Goal: Task Accomplishment & Management: Manage account settings

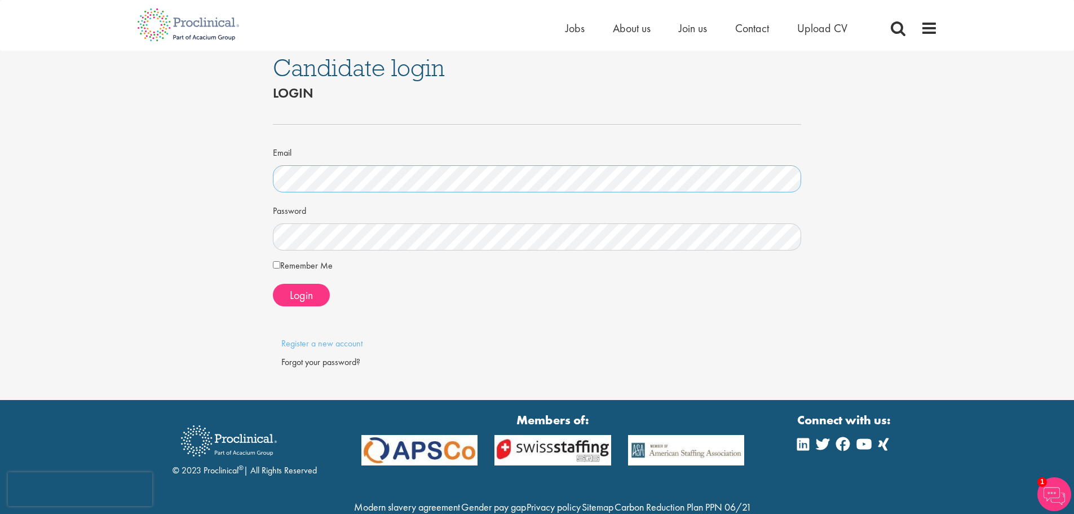
scroll to position [7, 0]
click at [381, 113] on div at bounding box center [537, 124] width 529 height 37
click at [301, 292] on span "Login" at bounding box center [301, 295] width 23 height 15
click at [297, 292] on span "Login" at bounding box center [301, 295] width 23 height 15
click at [297, 299] on span "Login" at bounding box center [301, 295] width 23 height 15
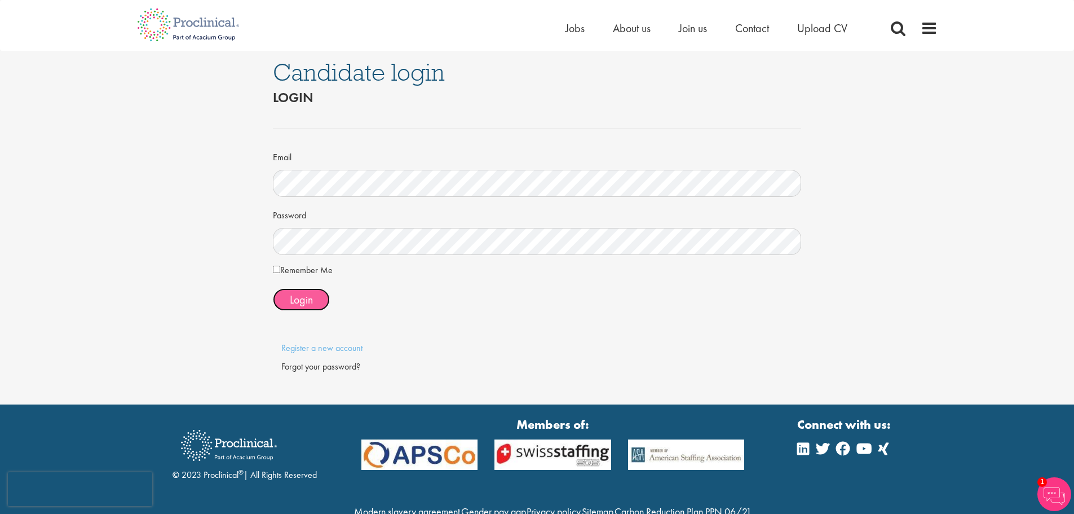
scroll to position [0, 0]
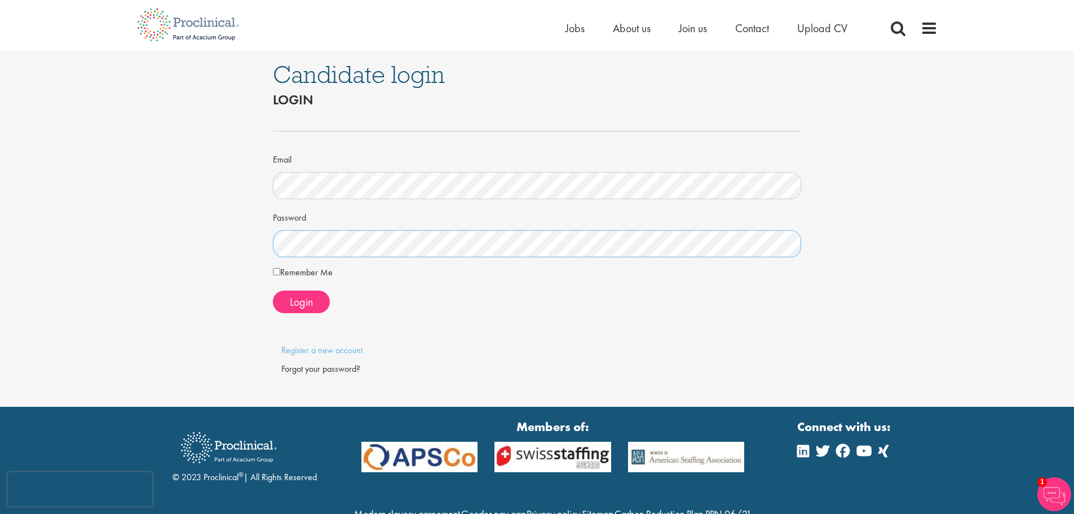
click at [268, 242] on div "Candidate login Login Email Password Remember Me" at bounding box center [537, 229] width 546 height 356
click at [290, 307] on span "Login" at bounding box center [301, 301] width 23 height 15
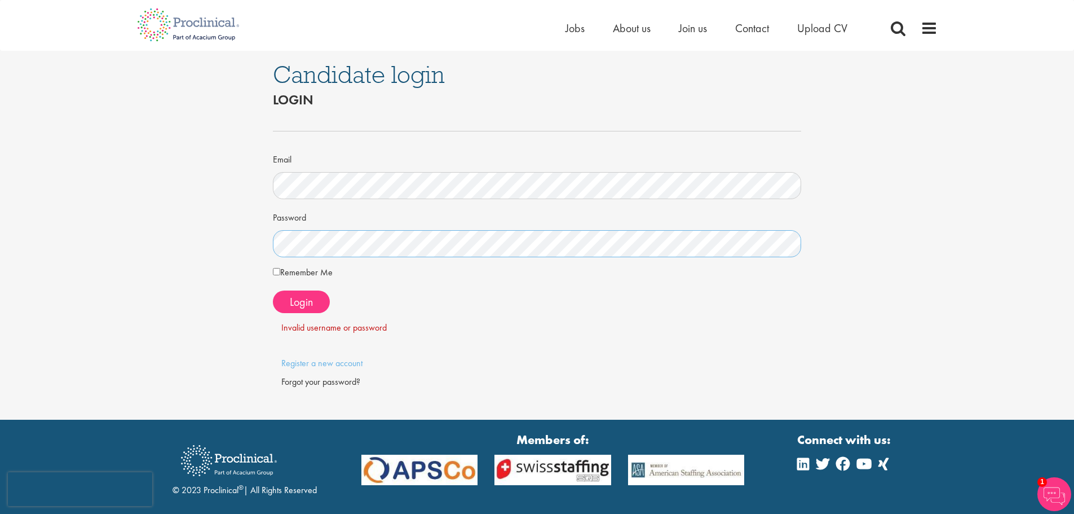
click at [236, 245] on div "Candidate login Login Email Password Remember Me" at bounding box center [537, 235] width 1091 height 369
click at [298, 297] on span "Login" at bounding box center [301, 301] width 23 height 15
click at [320, 381] on div "Forgot your password?" at bounding box center [537, 382] width 512 height 13
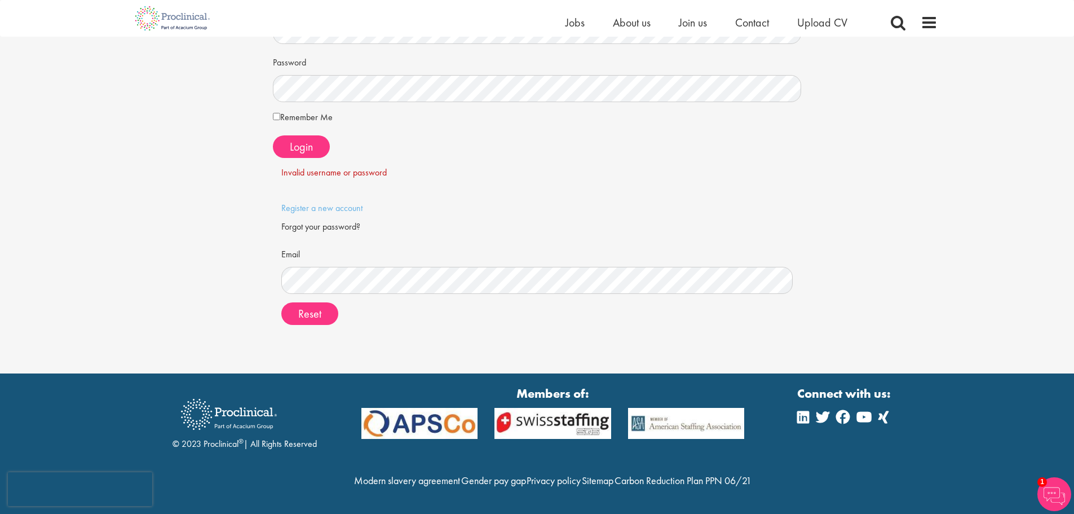
scroll to position [165, 0]
click at [314, 306] on span "Reset" at bounding box center [309, 313] width 23 height 15
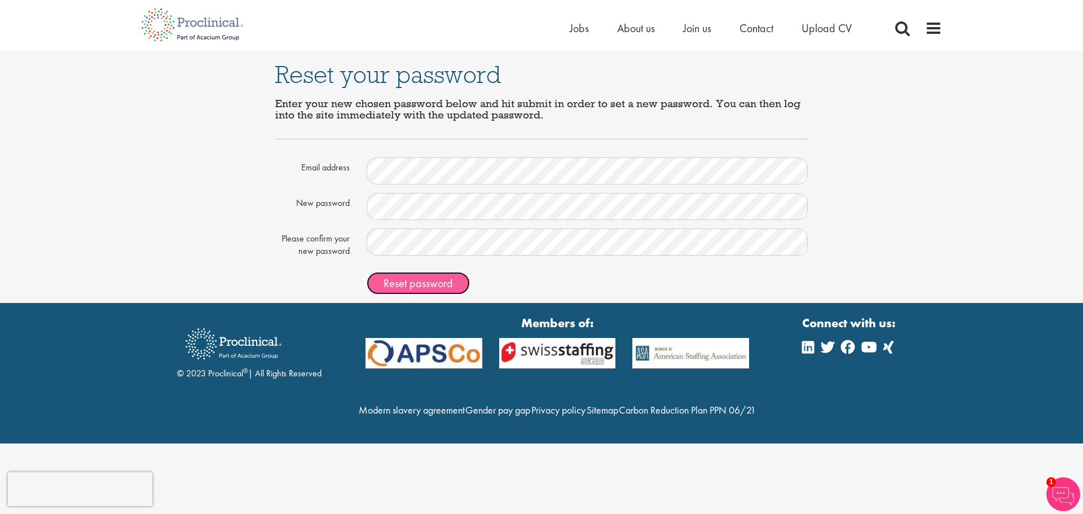
click at [437, 280] on span "Reset password" at bounding box center [417, 283] width 69 height 15
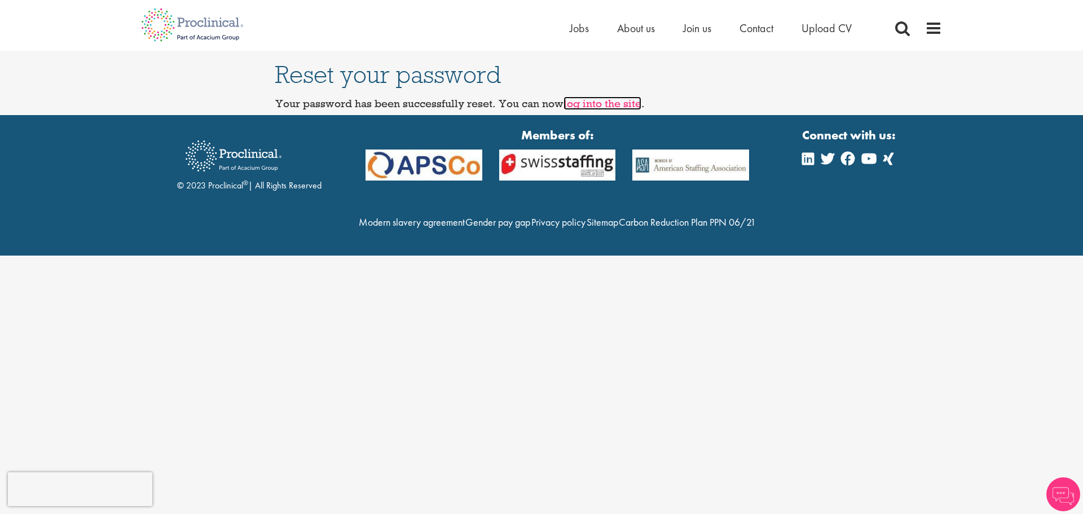
click at [602, 105] on link "log into the site" at bounding box center [602, 103] width 78 height 14
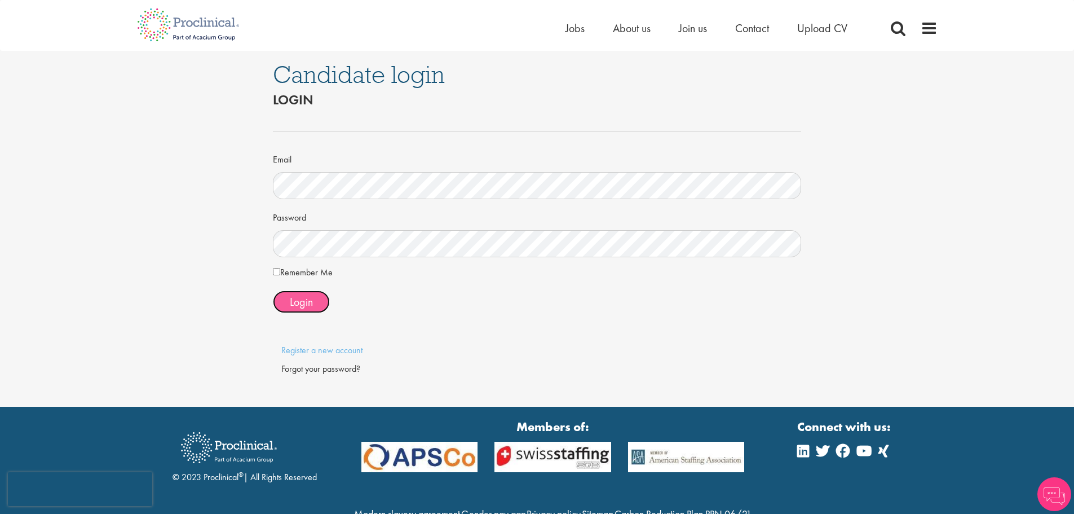
drag, startPoint x: 306, startPoint y: 306, endPoint x: 314, endPoint y: 316, distance: 13.3
click at [306, 307] on span "Login" at bounding box center [301, 301] width 23 height 15
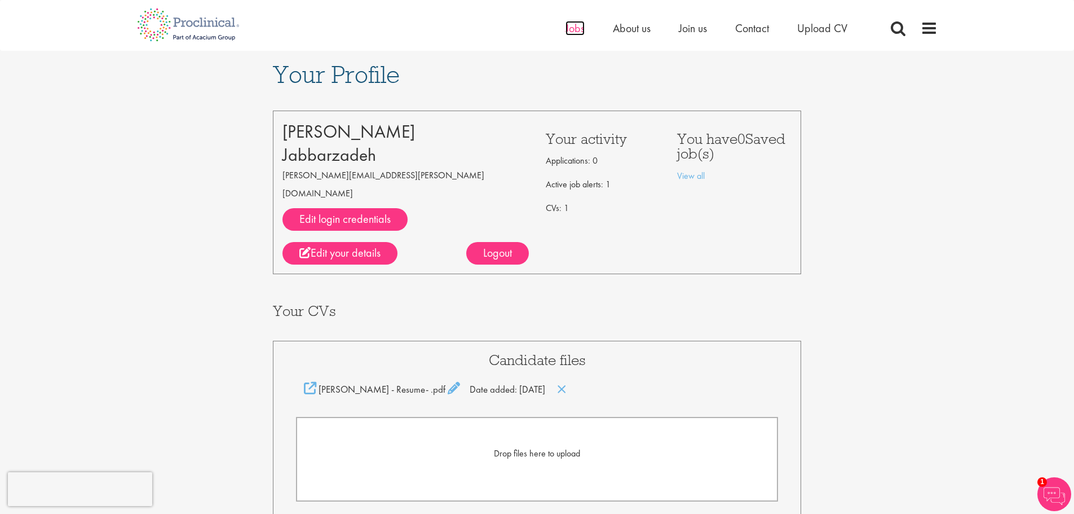
click at [566, 27] on span "Jobs" at bounding box center [575, 28] width 19 height 15
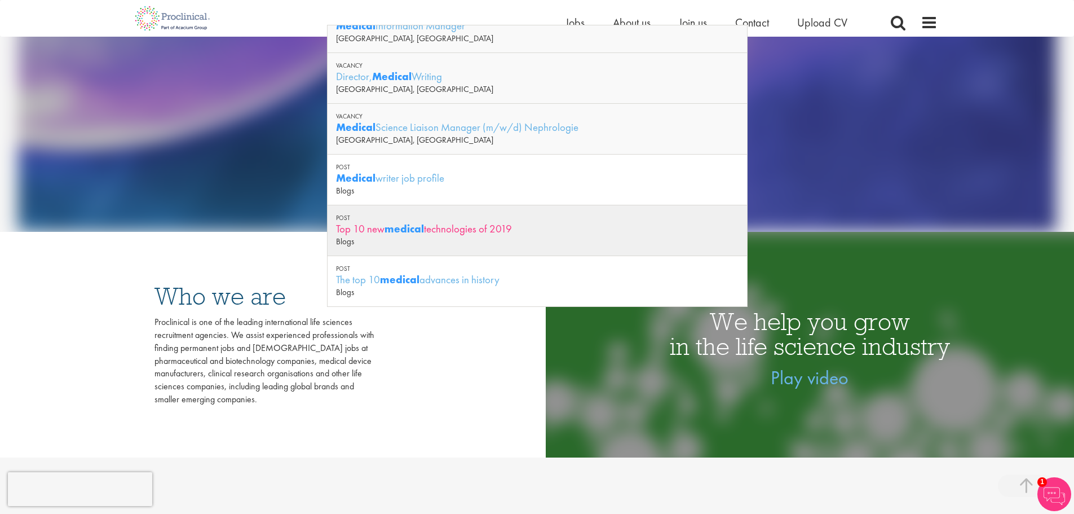
scroll to position [282, 0]
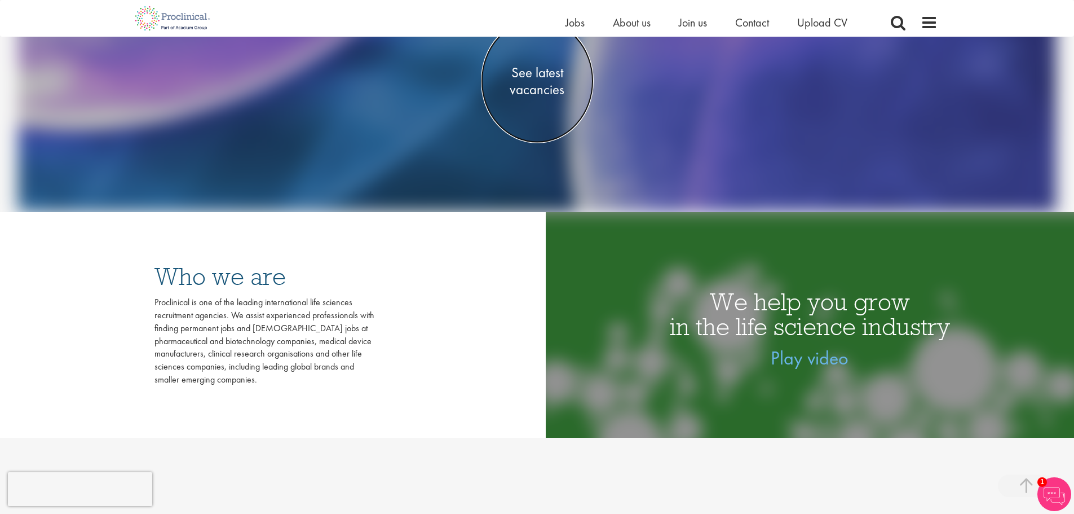
click at [529, 91] on span "See latest vacancies" at bounding box center [537, 81] width 113 height 34
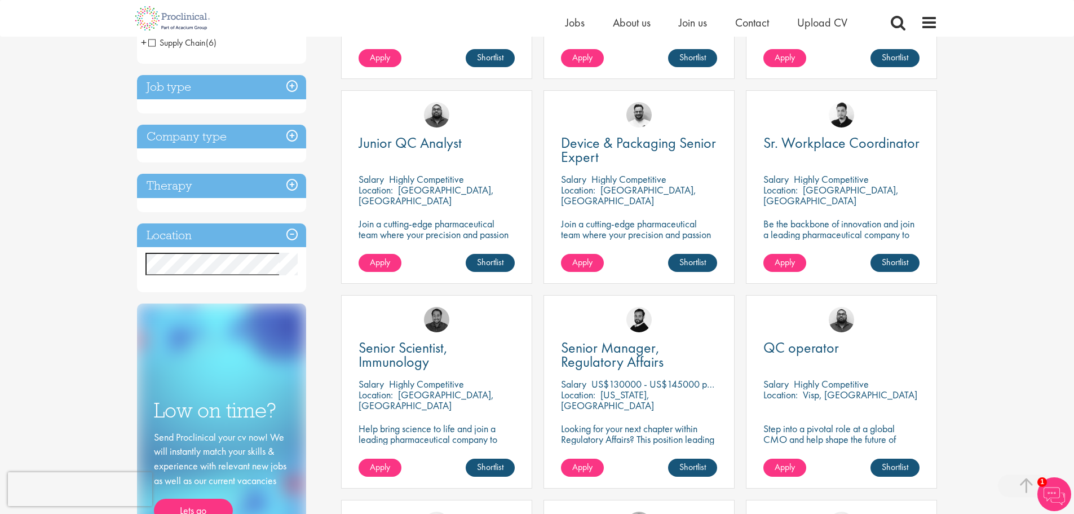
scroll to position [544, 0]
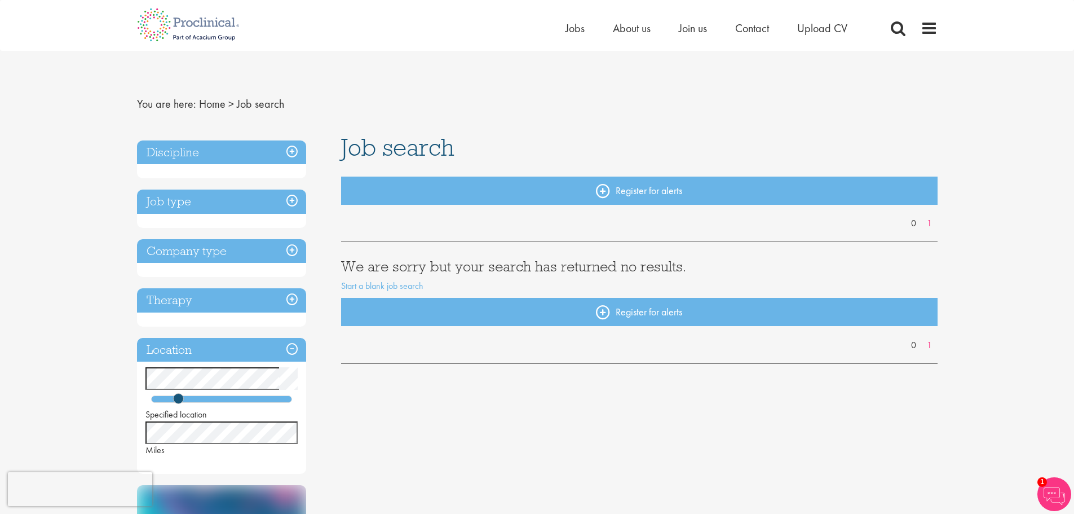
click at [220, 204] on h3 "Job type" at bounding box center [221, 201] width 169 height 24
drag, startPoint x: 178, startPoint y: 399, endPoint x: 198, endPoint y: 404, distance: 20.9
click at [198, 404] on div "Specified location Miles" at bounding box center [221, 411] width 169 height 89
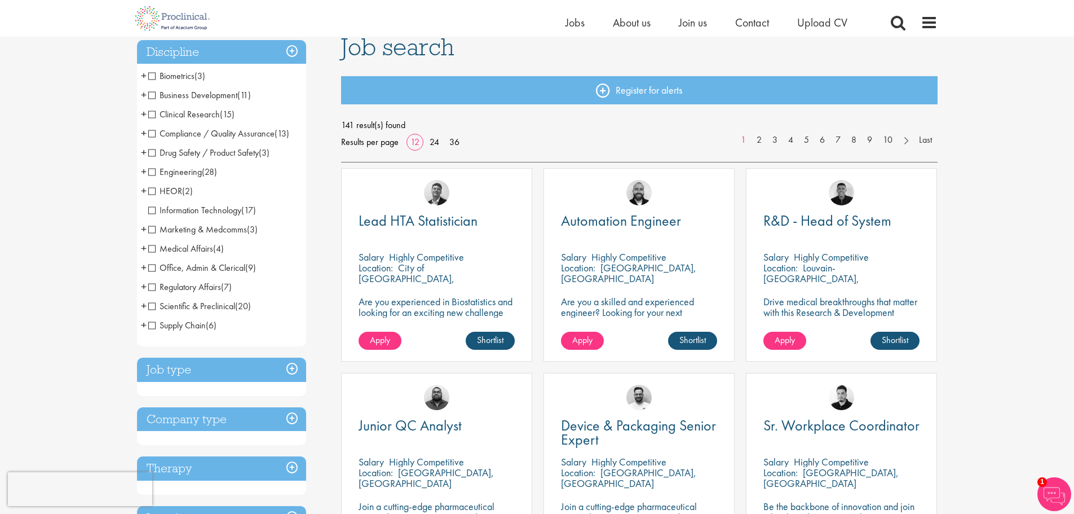
scroll to position [113, 0]
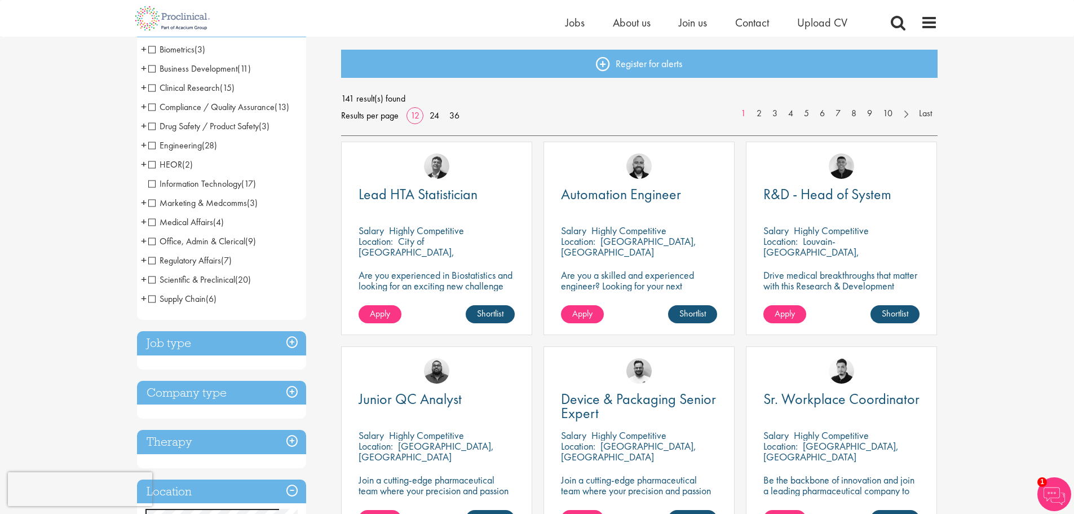
click at [154, 220] on span "Medical Affairs" at bounding box center [180, 222] width 65 height 12
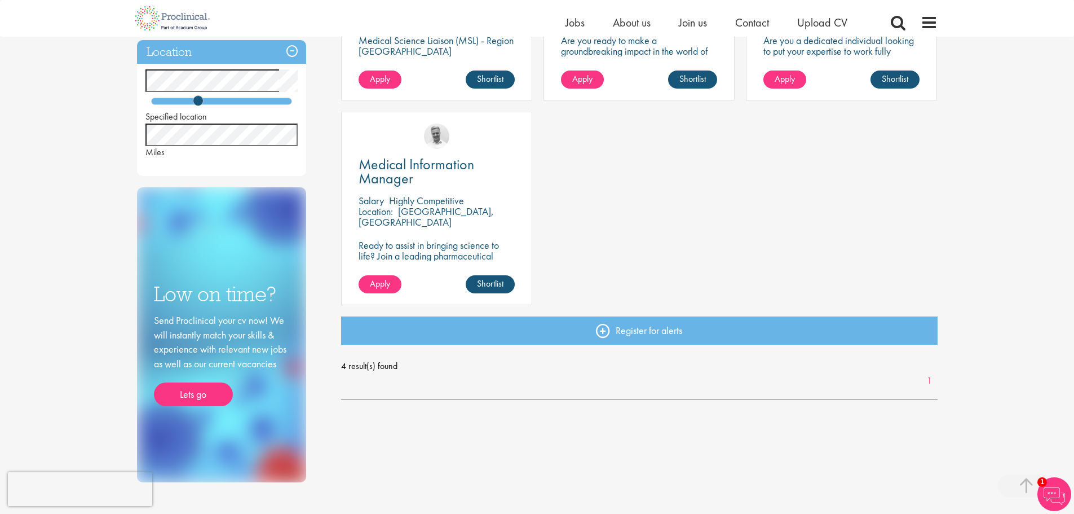
scroll to position [338, 0]
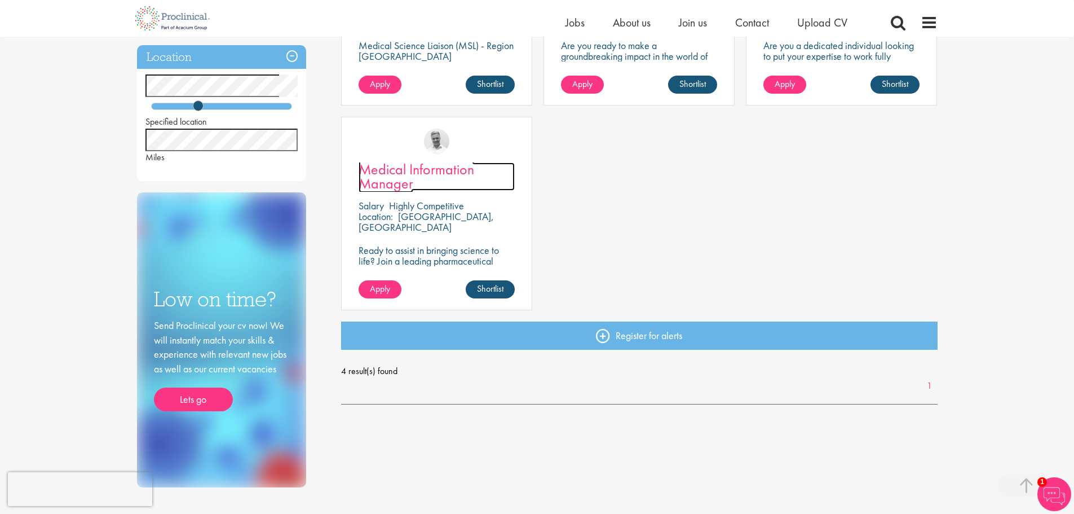
click at [407, 163] on span "Medical Information Manager" at bounding box center [417, 176] width 116 height 33
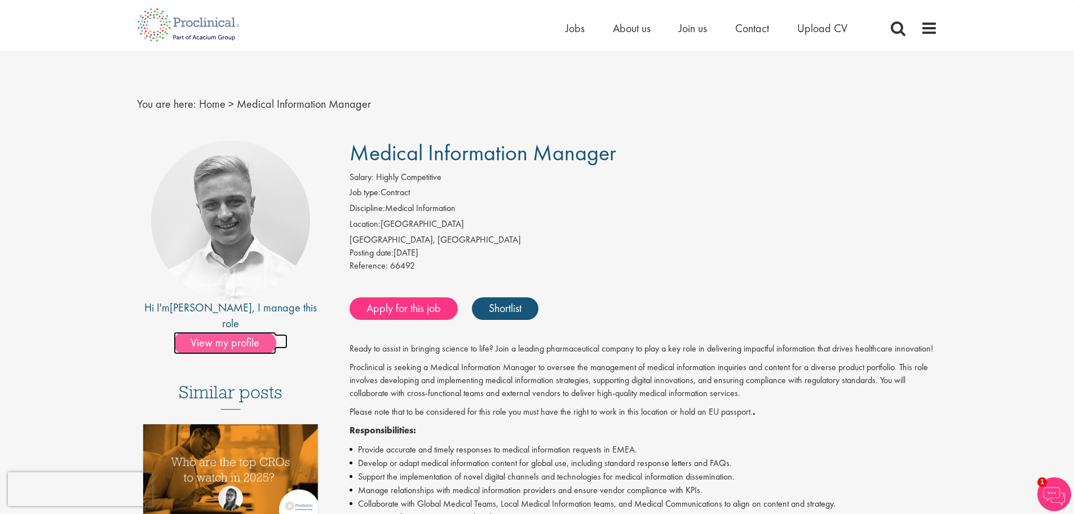
click at [236, 332] on span "View my profile" at bounding box center [225, 343] width 103 height 23
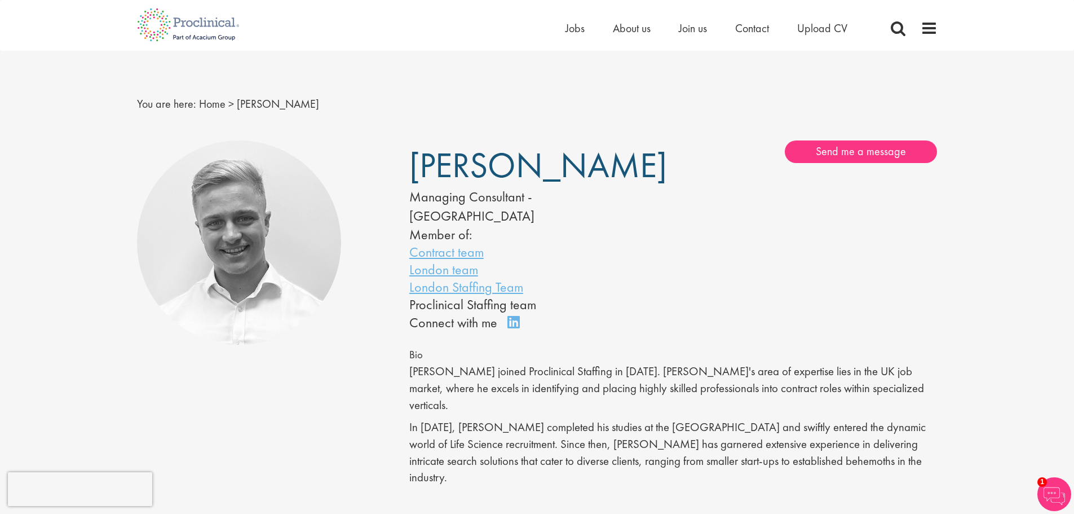
click at [585, 30] on ul "Home Jobs About us Join us Contact Upload CV" at bounding box center [721, 28] width 310 height 17
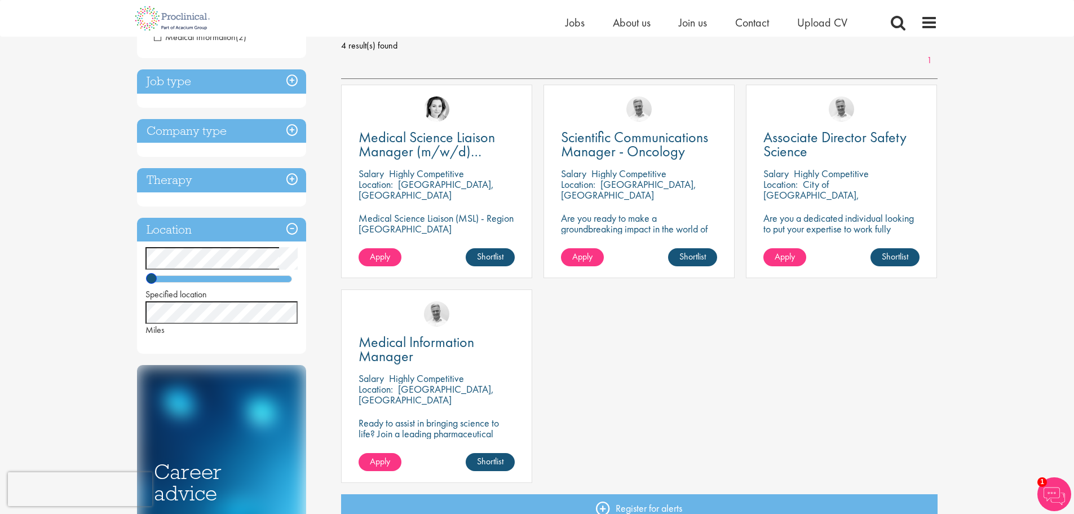
drag, startPoint x: 197, startPoint y: 279, endPoint x: 139, endPoint y: 271, distance: 59.2
click at [139, 270] on div "Specified location Miles" at bounding box center [221, 291] width 169 height 89
